Goal: Navigation & Orientation: Find specific page/section

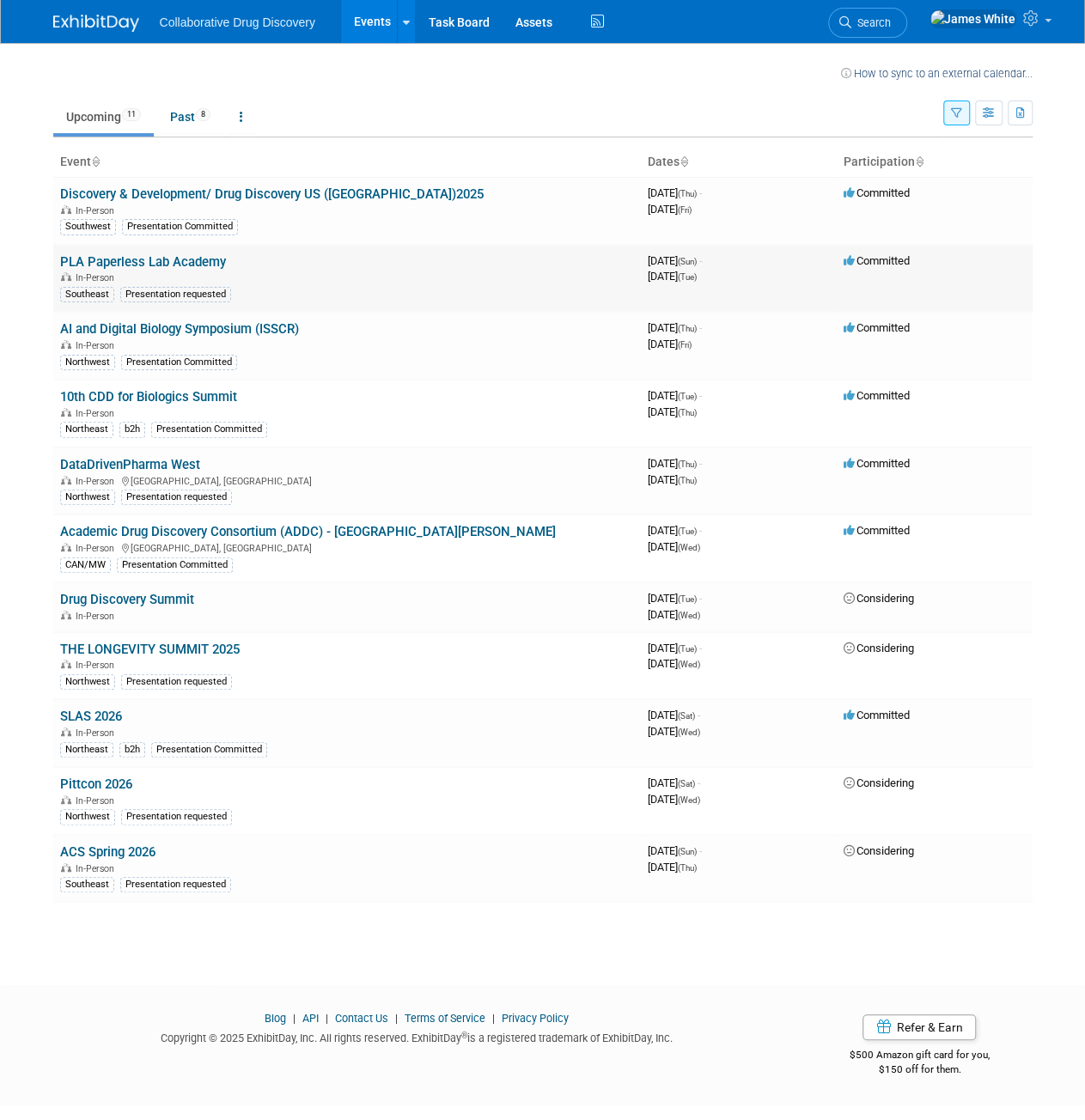
click at [196, 262] on link "PLA Paperless Lab Academy" at bounding box center [143, 262] width 166 height 15
